Goal: Task Accomplishment & Management: Manage account settings

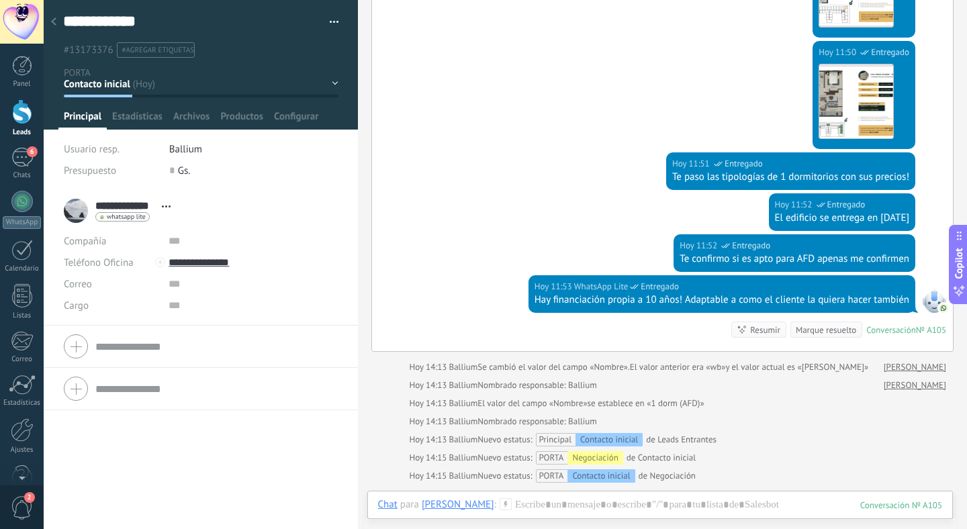
scroll to position [845, 0]
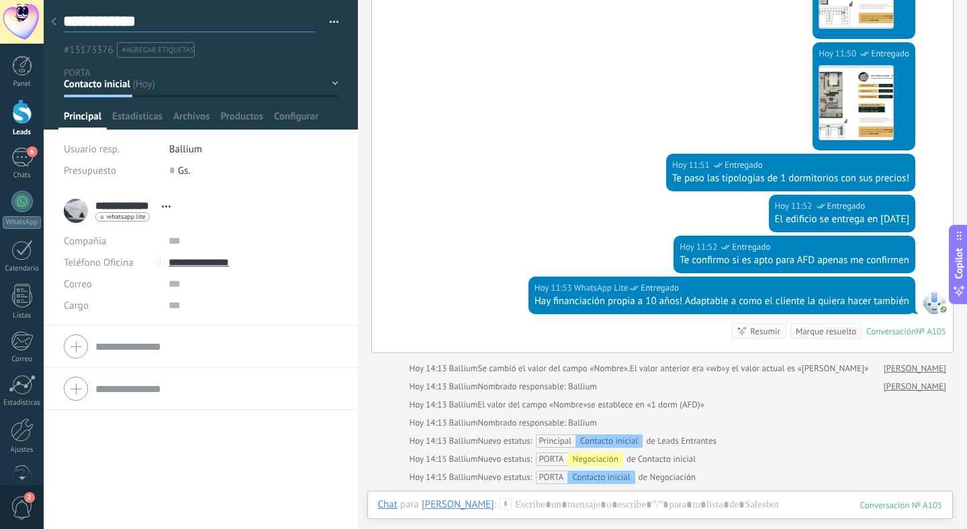
click at [65, 29] on textarea "**********" at bounding box center [189, 21] width 252 height 21
click at [54, 20] on use at bounding box center [53, 21] width 5 height 8
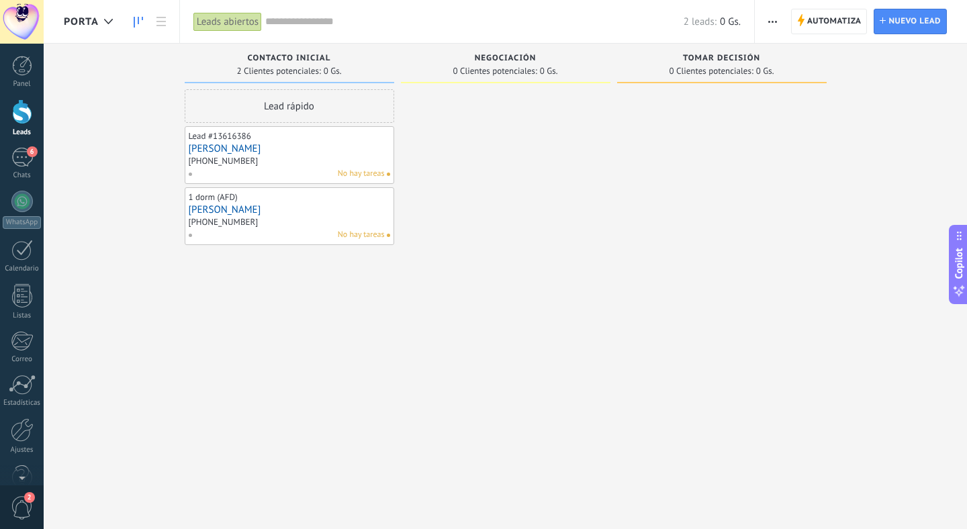
click at [222, 144] on link "[PERSON_NAME]" at bounding box center [289, 148] width 201 height 11
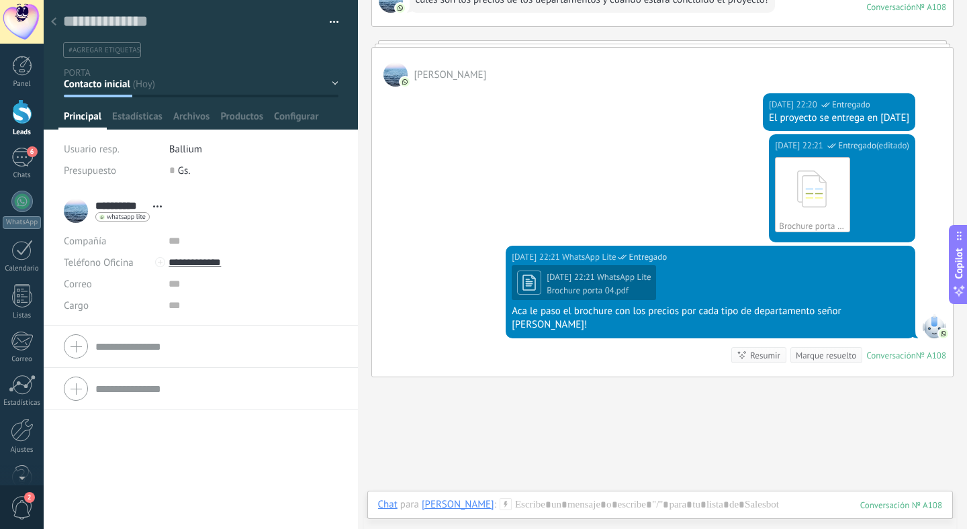
scroll to position [933, 0]
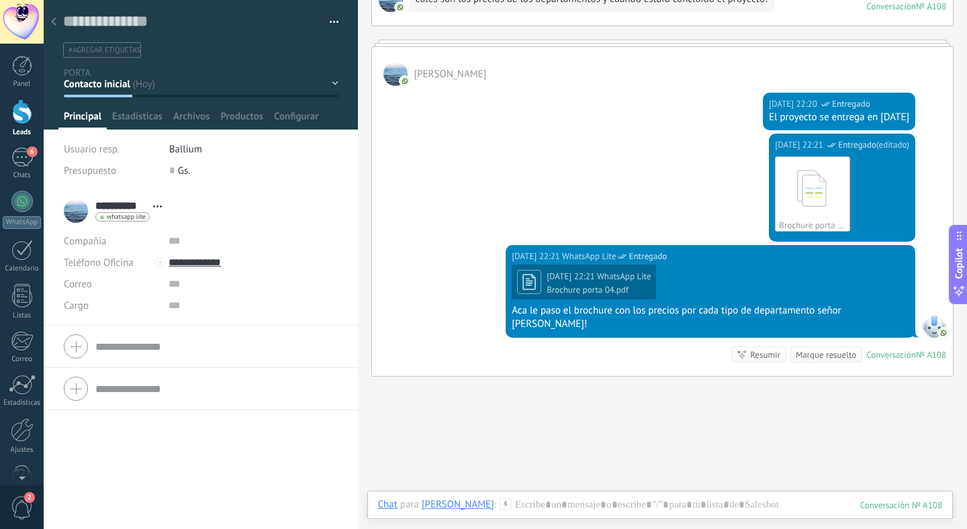
click at [617, 286] on div "Brochure porta 04.pdf" at bounding box center [599, 290] width 104 height 11
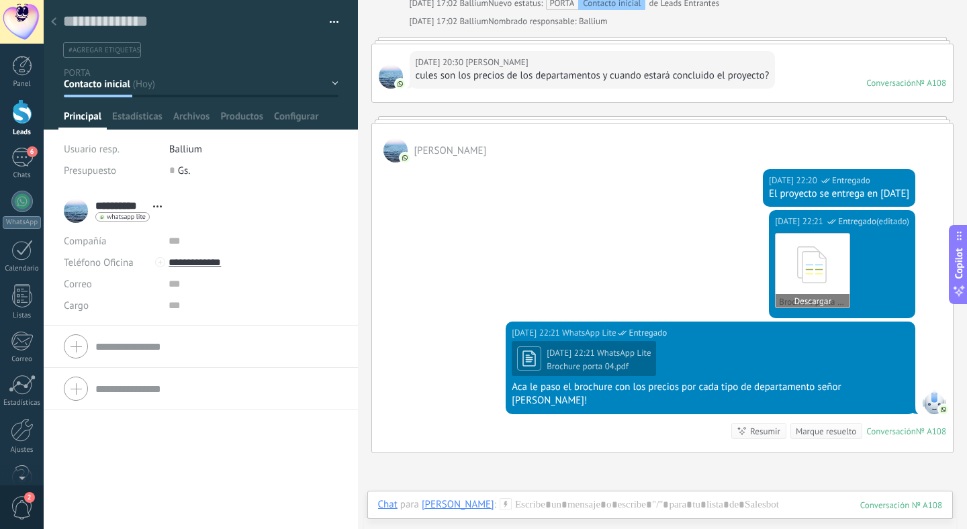
click at [816, 282] on icon at bounding box center [812, 265] width 52 height 56
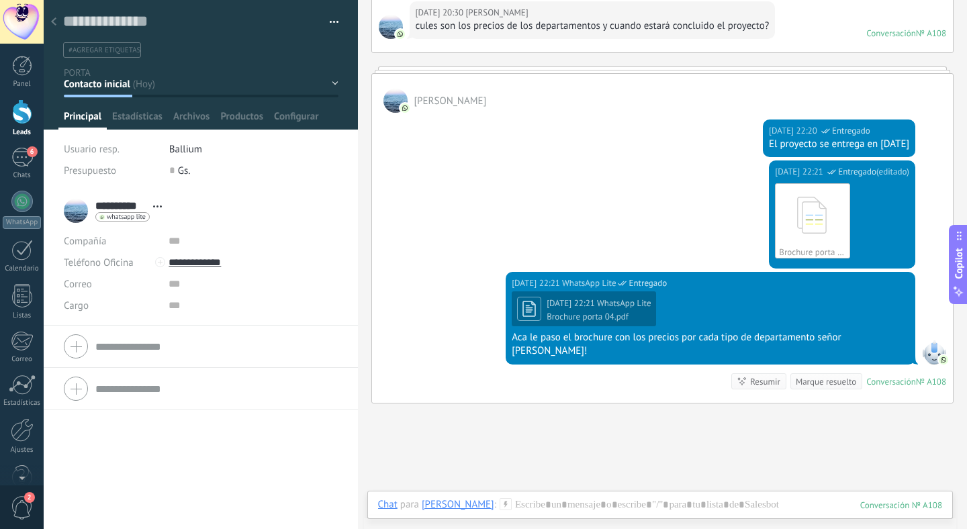
scroll to position [1000, 0]
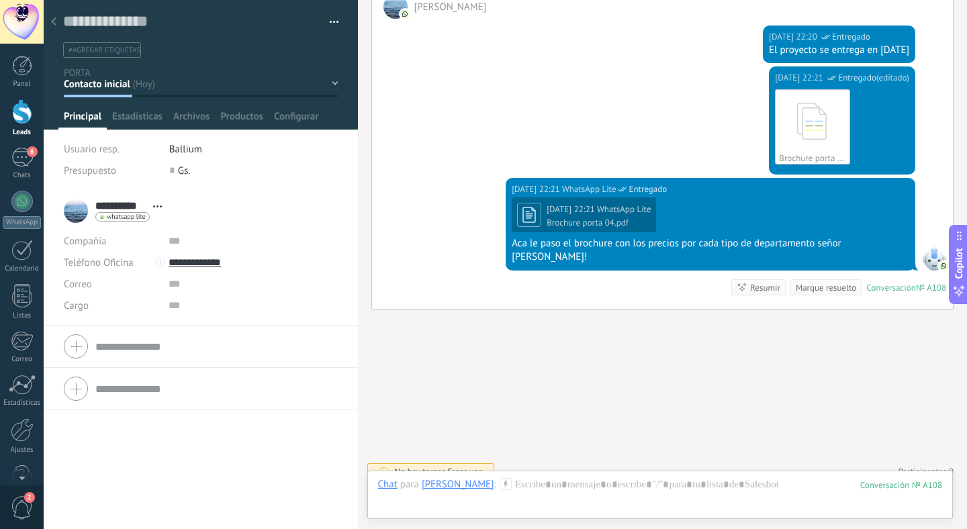
click at [54, 23] on icon at bounding box center [53, 21] width 5 height 8
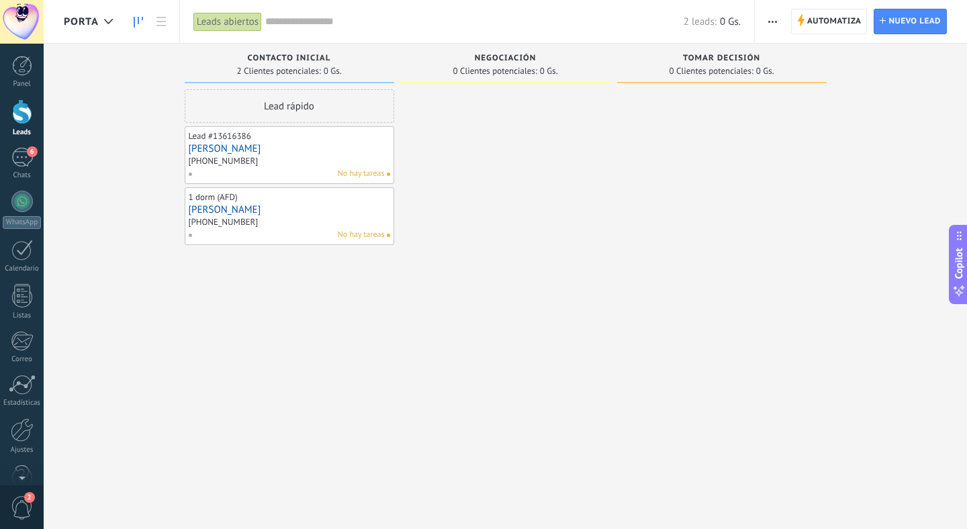
click at [360, 296] on div "Lead rápido Lead #13616386 [PERSON_NAME] [PHONE_NUMBER] No hay tareas 1 dorm (A…" at bounding box center [289, 266] width 209 height 354
click at [400, 160] on div "Contacto inicial 2 Clientes potenciales: 0 Gs. Lead rápido Lead #13616386 [PERS…" at bounding box center [293, 244] width 216 height 400
click at [409, 122] on div at bounding box center [505, 266] width 209 height 354
click at [96, 25] on span "PORTA" at bounding box center [81, 21] width 35 height 13
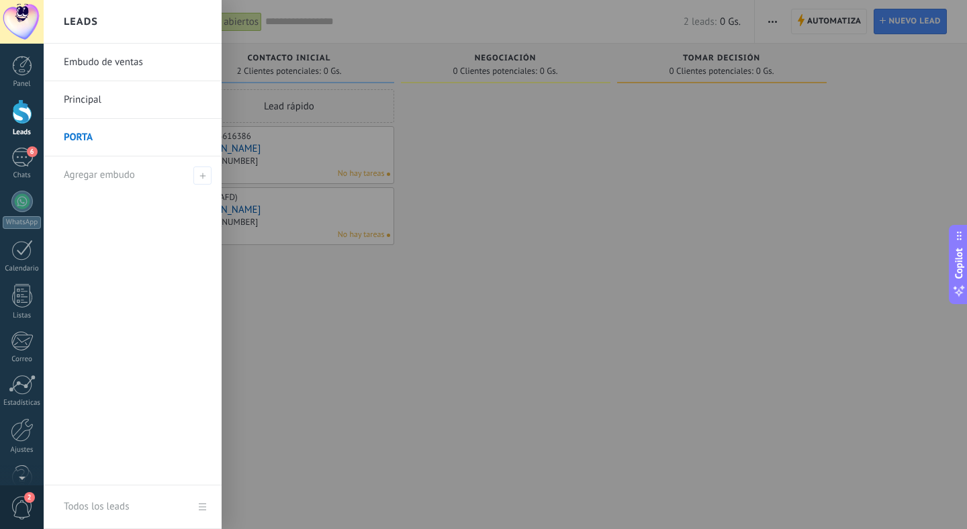
click at [91, 97] on link "Principal" at bounding box center [136, 100] width 144 height 38
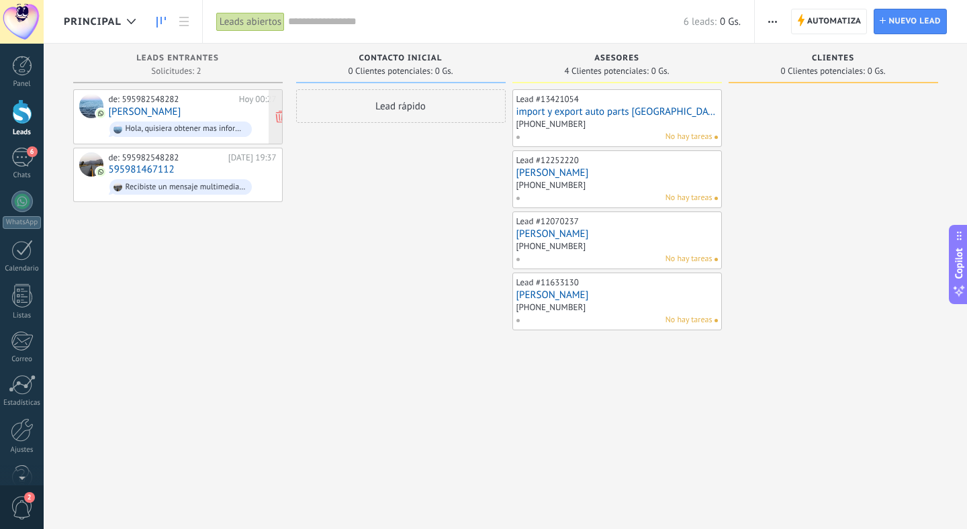
click at [175, 110] on link "[PERSON_NAME]" at bounding box center [145, 111] width 73 height 11
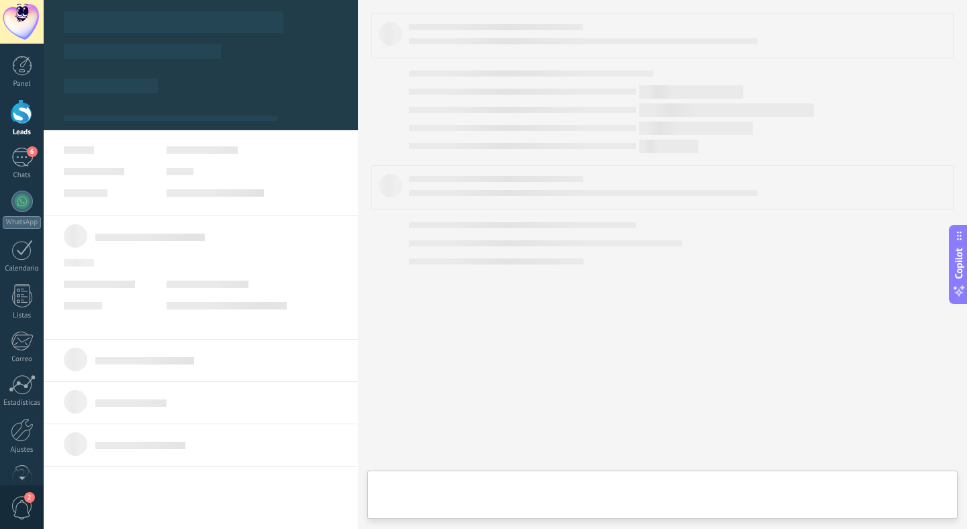
type textarea "**********"
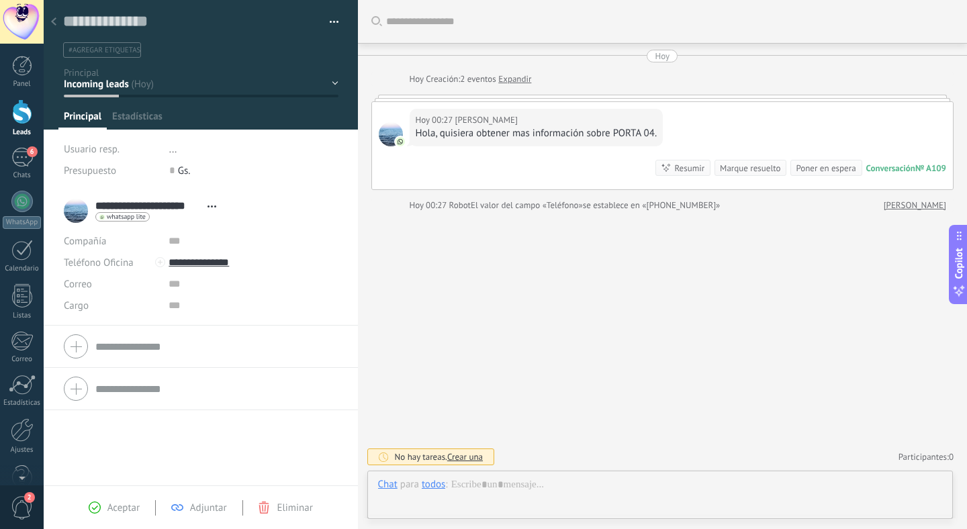
scroll to position [20, 0]
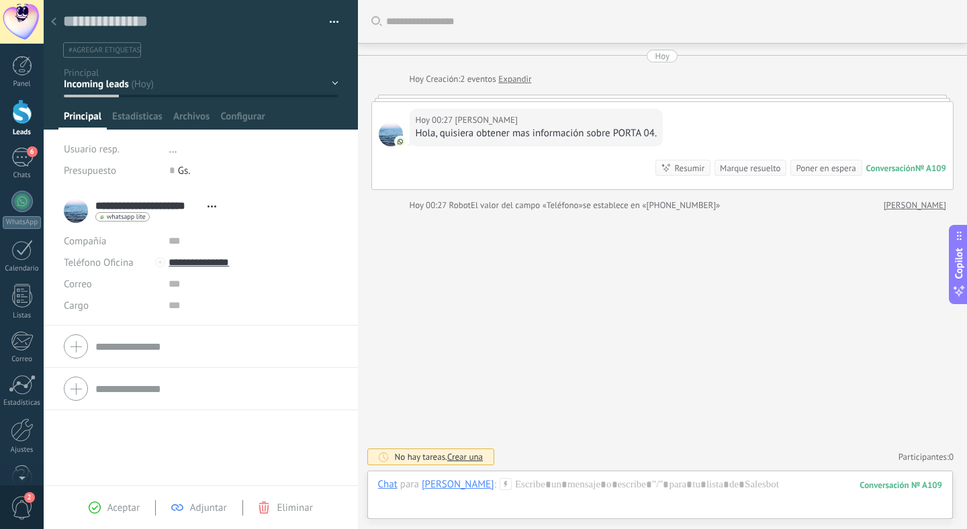
click at [0, 0] on div "Contacto inicial Asesores Clientes Logrado con éxito Ventas Perdidos" at bounding box center [0, 0] width 0 height 0
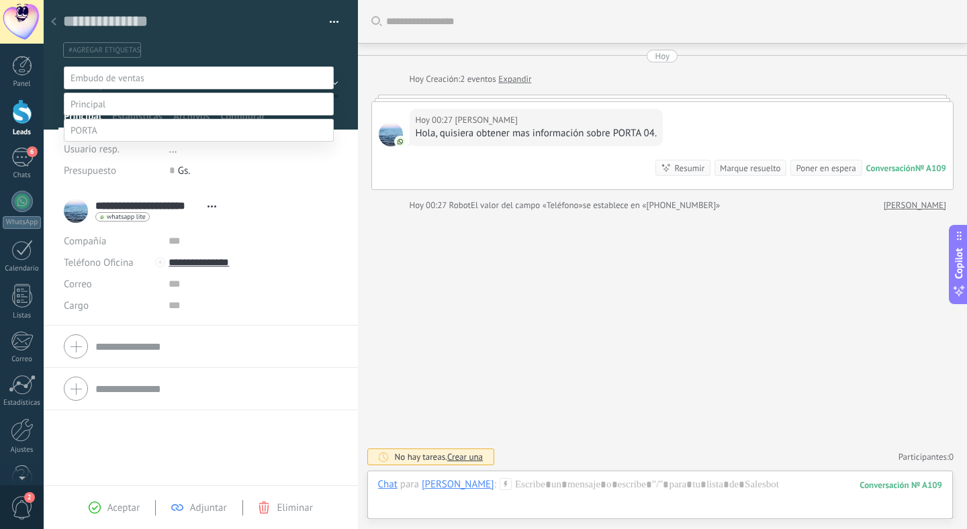
scroll to position [26, 0]
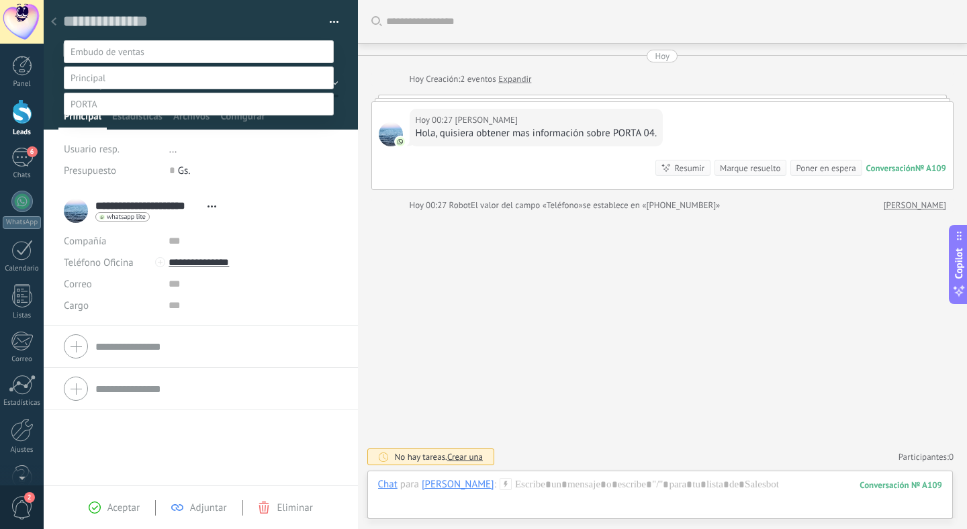
click at [109, 115] on label at bounding box center [199, 104] width 270 height 23
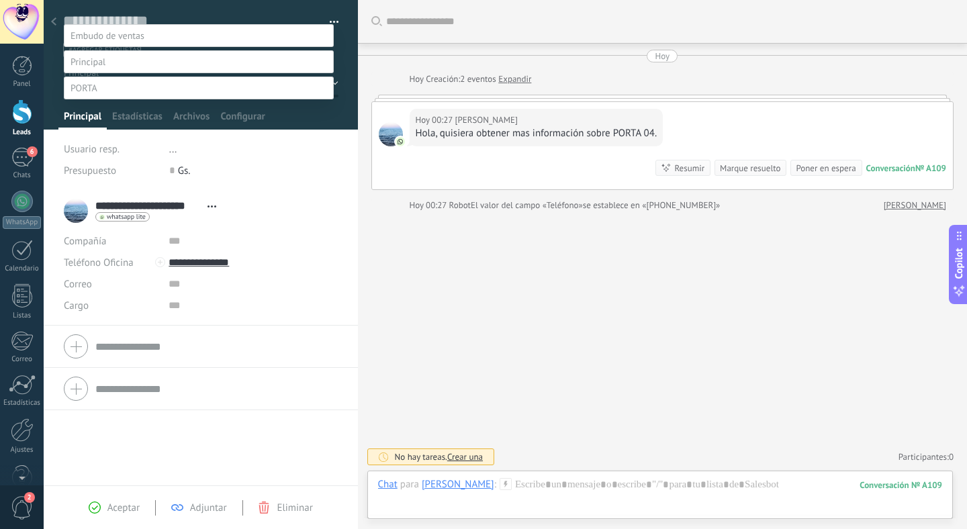
click at [0, 0] on label "Contacto inicial" at bounding box center [0, 0] width 0 height 0
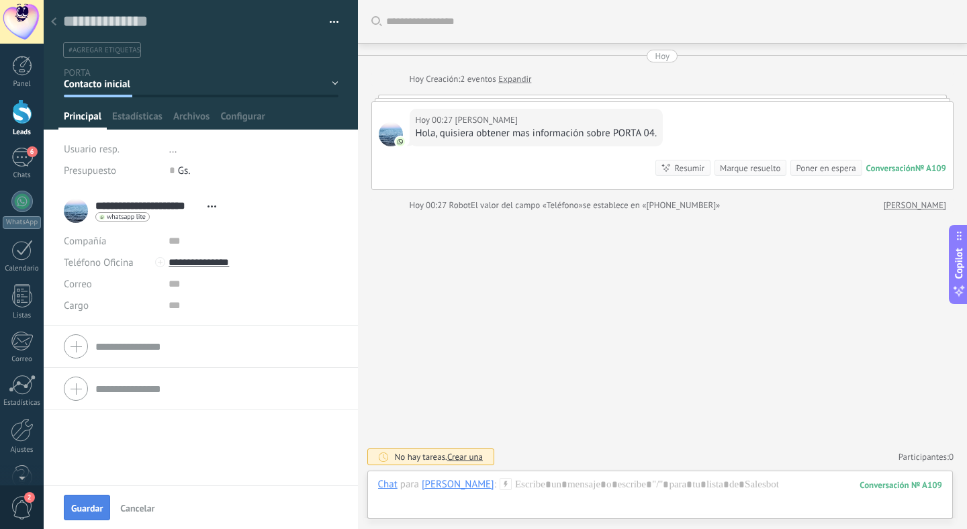
click at [89, 498] on button "Guardar" at bounding box center [87, 508] width 46 height 26
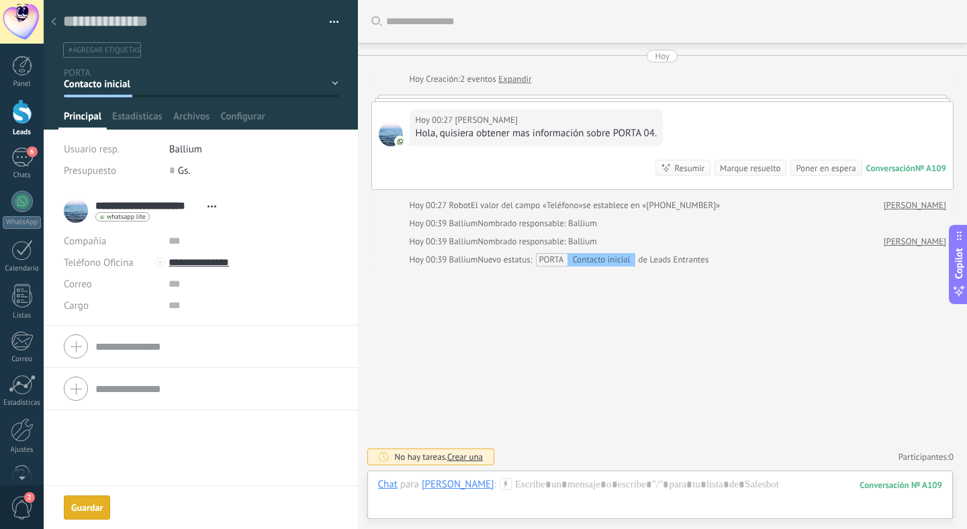
click at [54, 26] on icon at bounding box center [53, 21] width 5 height 8
